Goal: Use online tool/utility: Utilize a website feature to perform a specific function

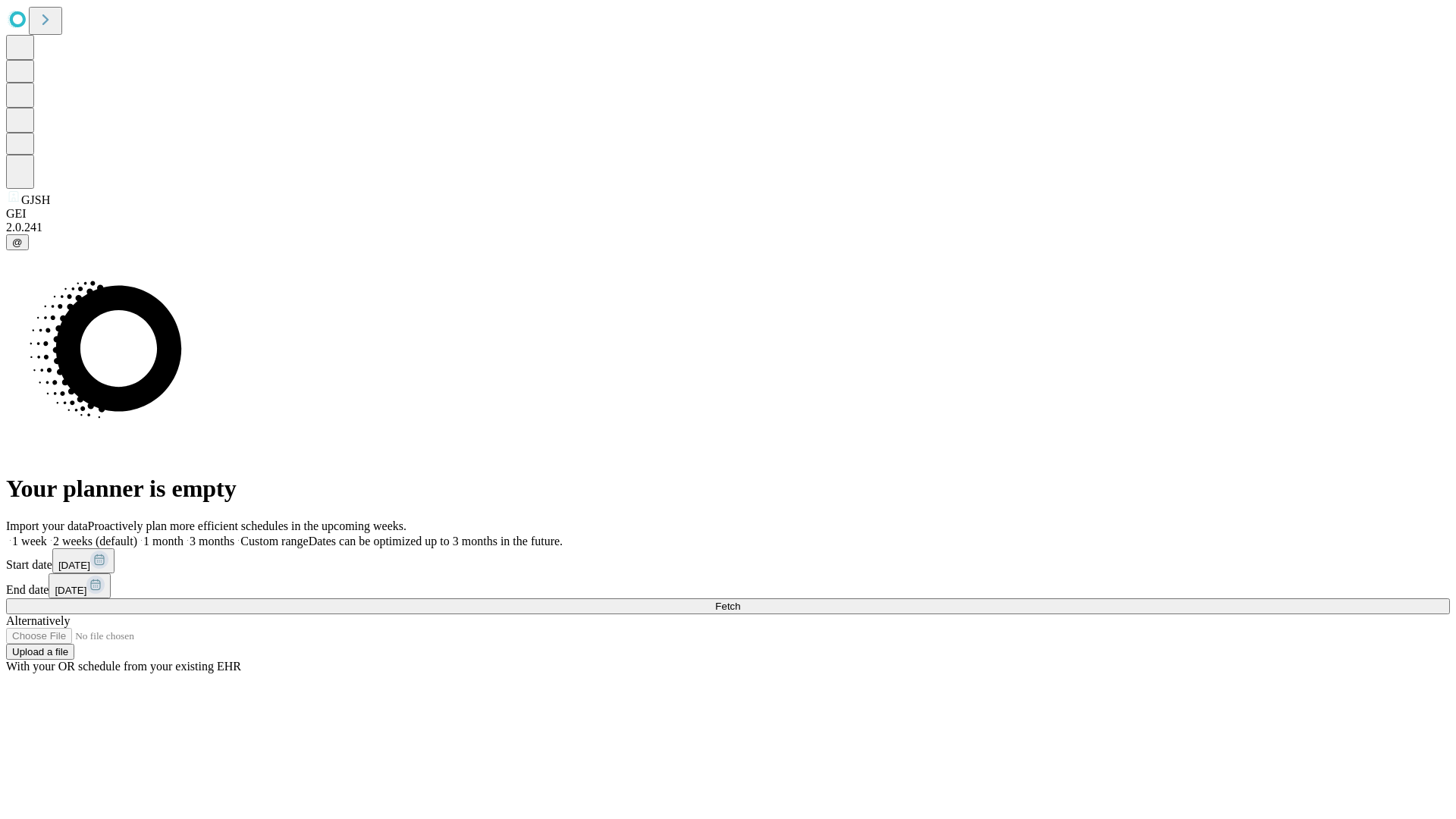
click at [740, 600] on span "Fetch" at bounding box center [728, 606] width 25 height 12
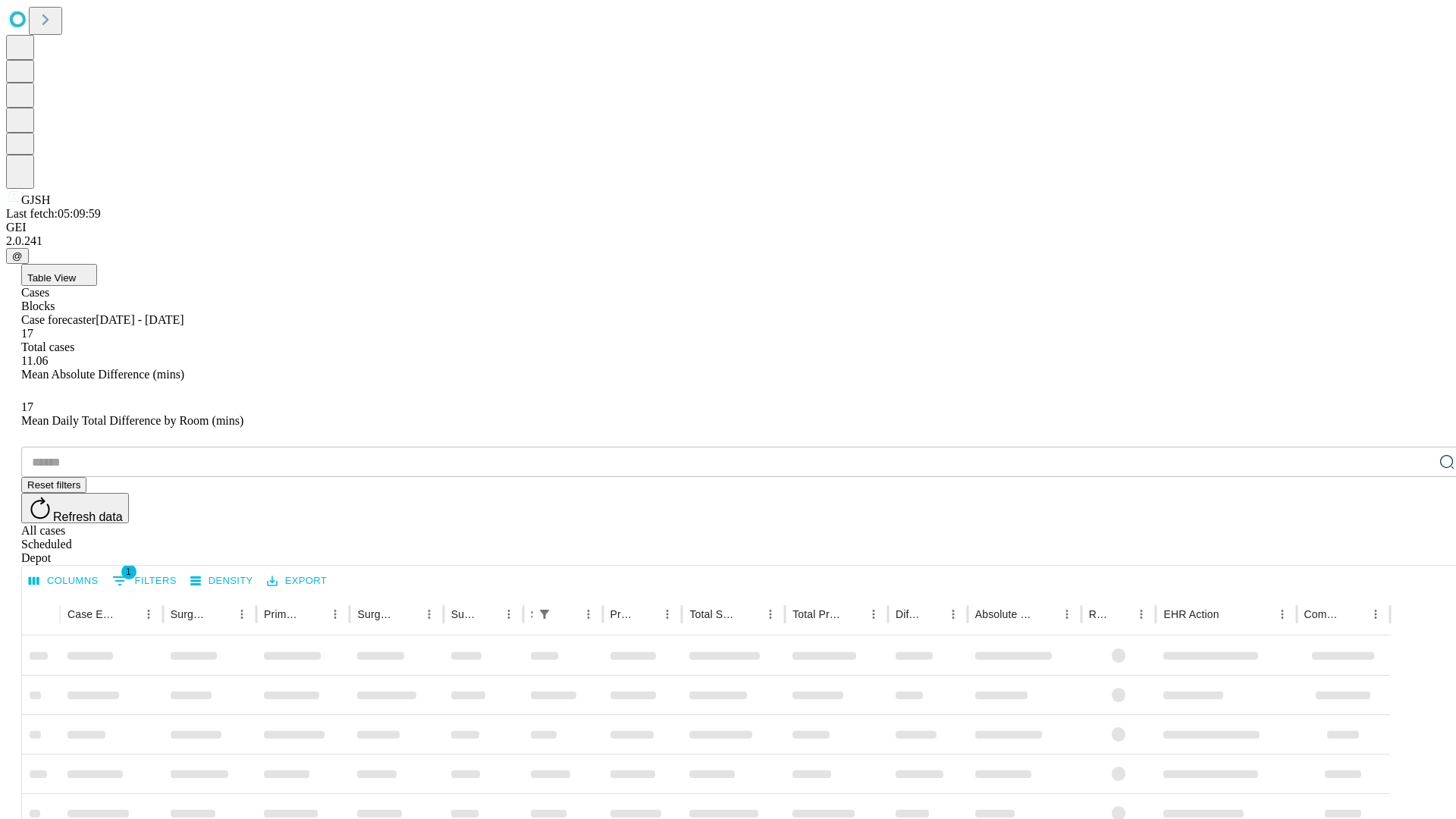
click at [75, 272] on span "Table View" at bounding box center [51, 278] width 49 height 12
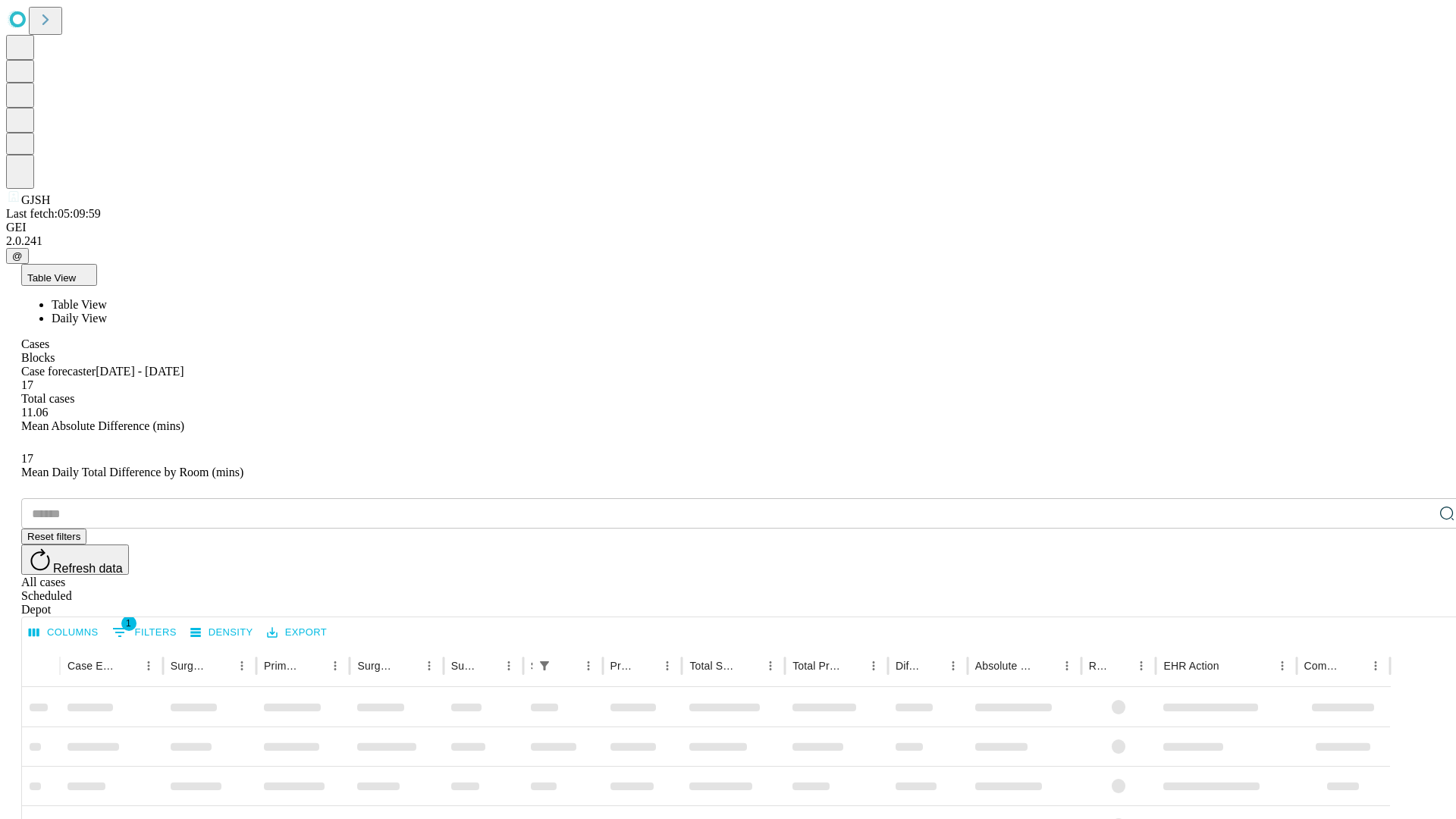
click at [107, 312] on span "Daily View" at bounding box center [79, 318] width 55 height 13
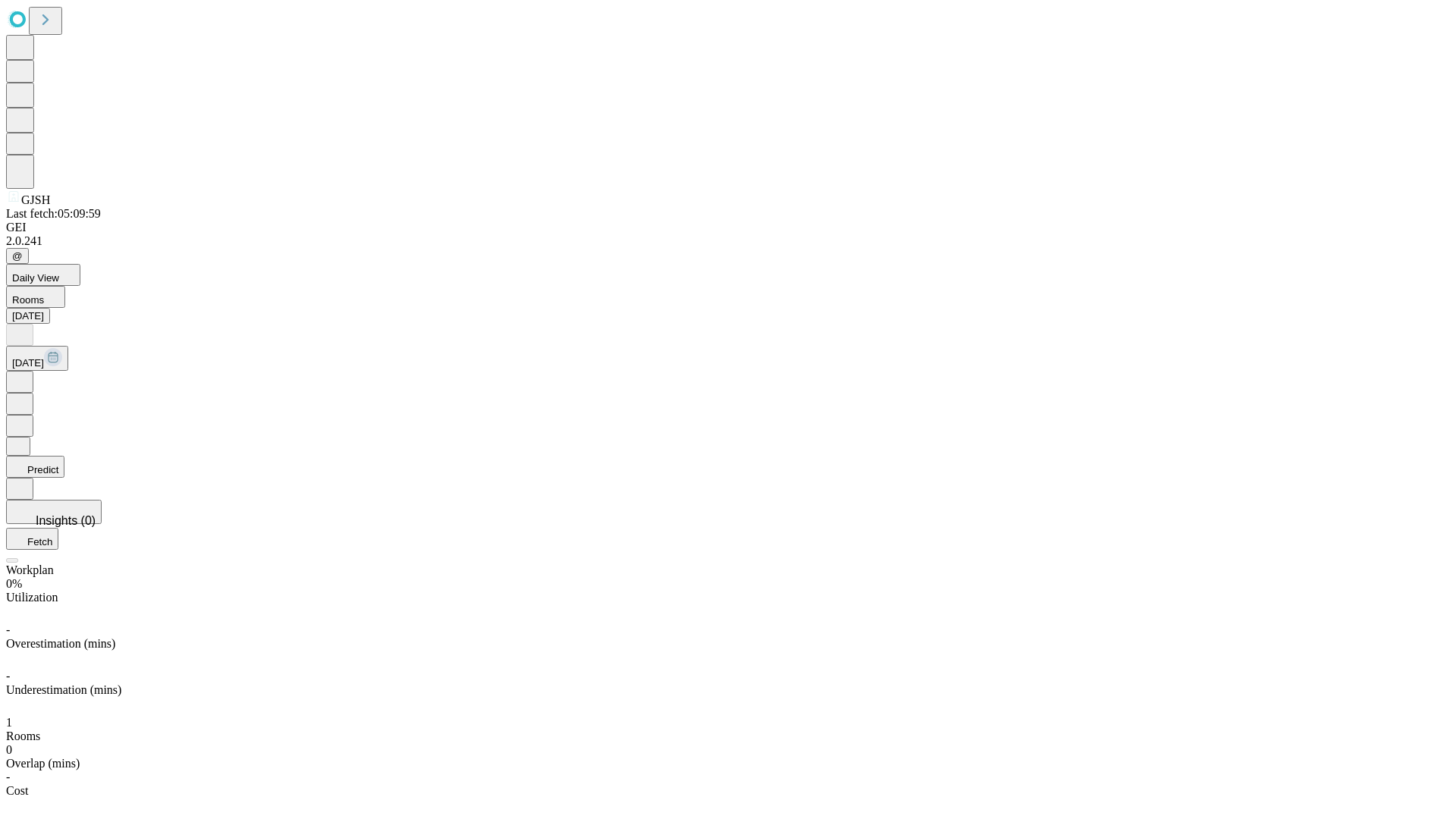
click at [65, 456] on button "Predict" at bounding box center [35, 466] width 59 height 22
